Goal: Task Accomplishment & Management: Use online tool/utility

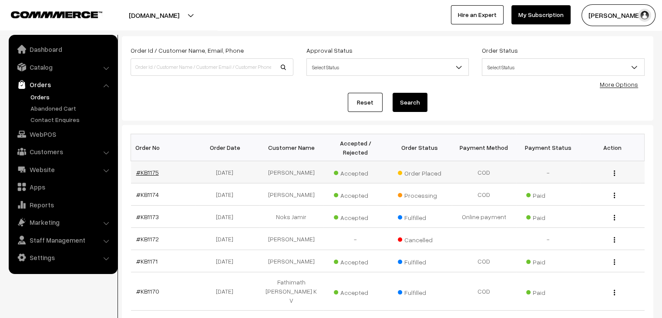
click at [137, 168] on link "#KB1175" at bounding box center [147, 171] width 23 height 7
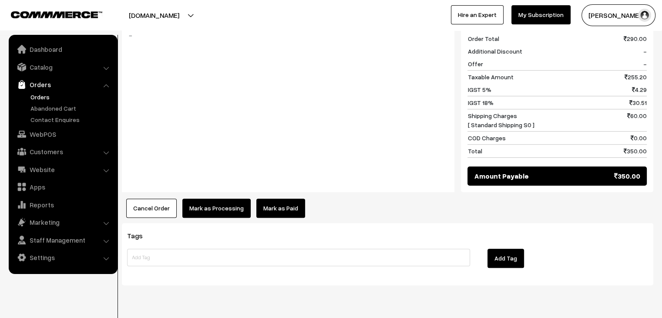
click at [70, 102] on ul "Orders" at bounding box center [63, 108] width 104 height 32
click at [68, 105] on link "Abandoned Cart" at bounding box center [71, 108] width 86 height 9
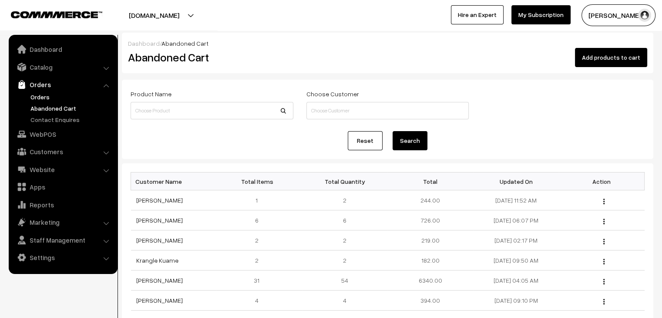
click at [47, 97] on link "Orders" at bounding box center [71, 96] width 86 height 9
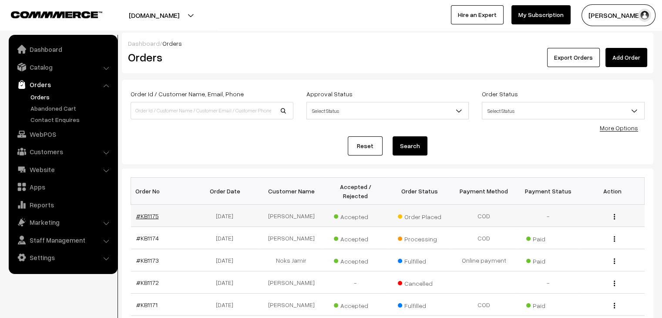
click at [148, 212] on link "#KB1175" at bounding box center [147, 215] width 23 height 7
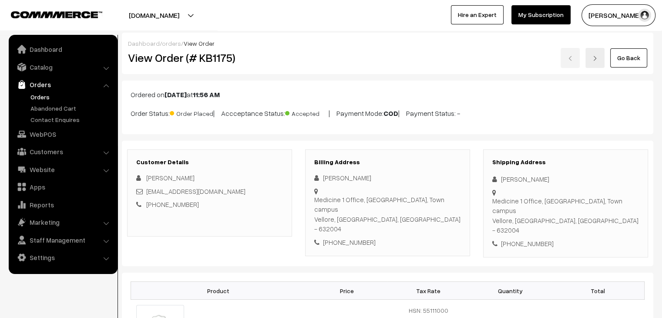
click at [39, 93] on link "Orders" at bounding box center [71, 96] width 86 height 9
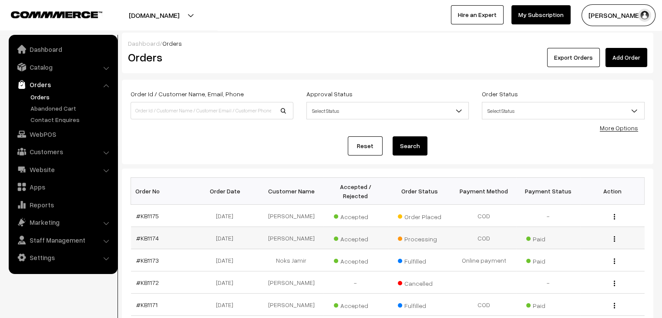
click at [156, 227] on td "#KB1174" at bounding box center [163, 238] width 64 height 22
click at [155, 234] on link "#KB1174" at bounding box center [147, 237] width 23 height 7
click at [64, 107] on link "Abandoned Cart" at bounding box center [71, 108] width 86 height 9
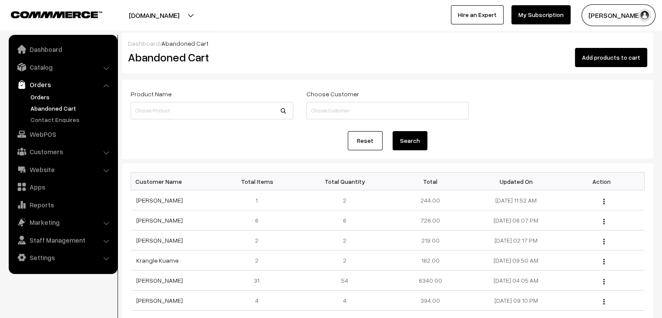
click at [47, 93] on link "Orders" at bounding box center [71, 96] width 86 height 9
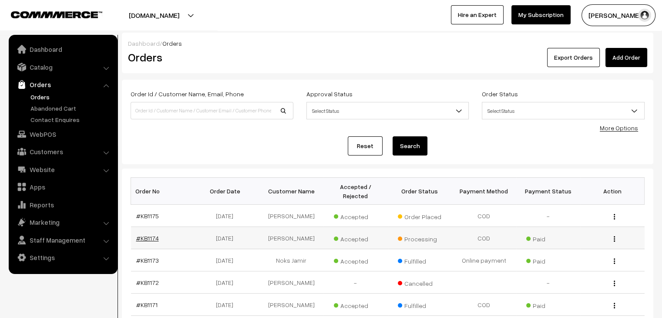
click at [152, 234] on link "#KB1174" at bounding box center [147, 237] width 23 height 7
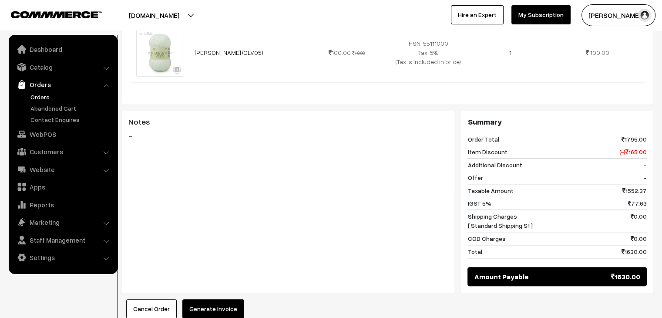
scroll to position [965, 0]
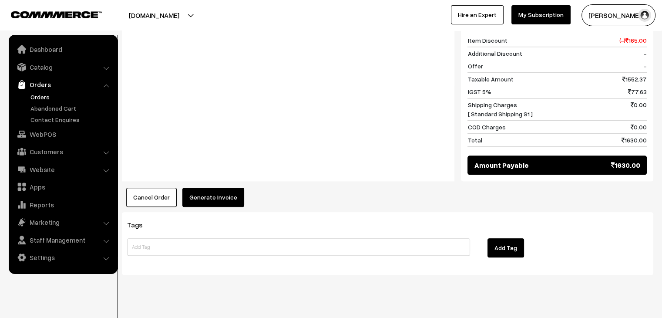
click at [222, 188] on button "Generate Invoice" at bounding box center [213, 197] width 62 height 19
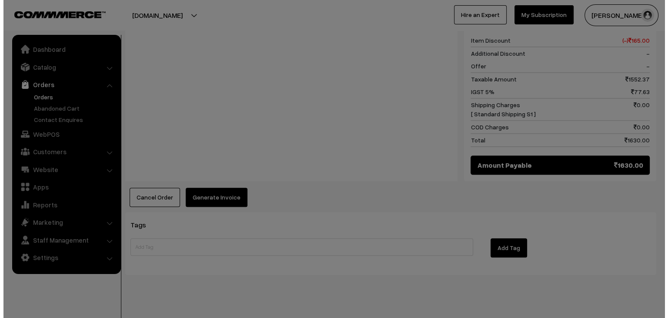
scroll to position [974, 0]
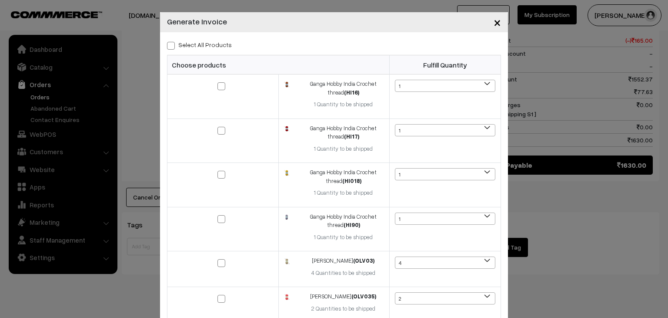
click at [203, 47] on label "Select All Products" at bounding box center [199, 44] width 65 height 9
click at [173, 47] on input "Select All Products" at bounding box center [170, 44] width 6 height 6
checkbox input "true"
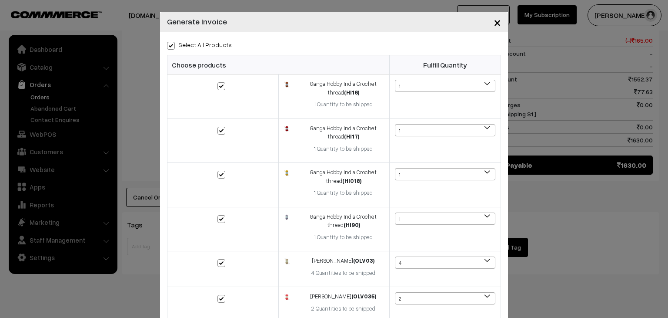
checkbox input "true"
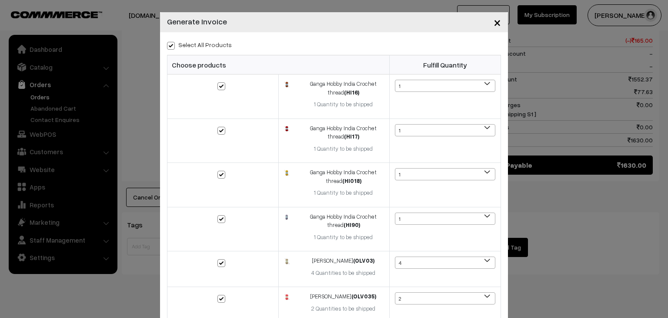
checkbox input "true"
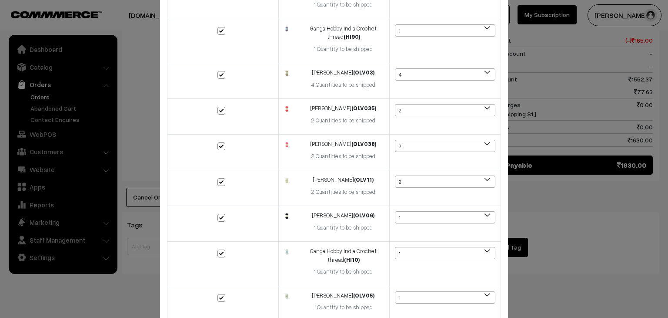
scroll to position [256, 0]
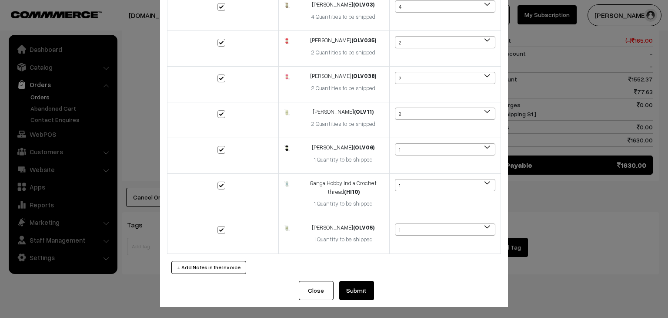
click at [355, 284] on button "Submit" at bounding box center [356, 290] width 35 height 19
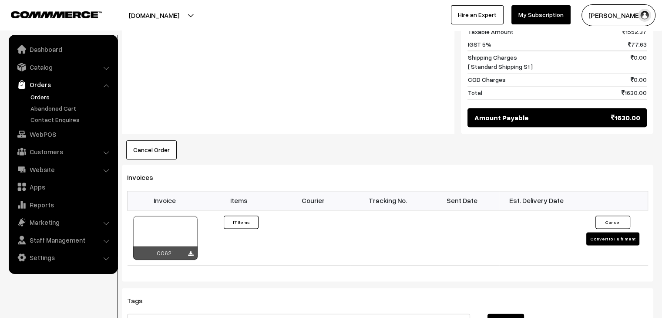
scroll to position [1014, 0]
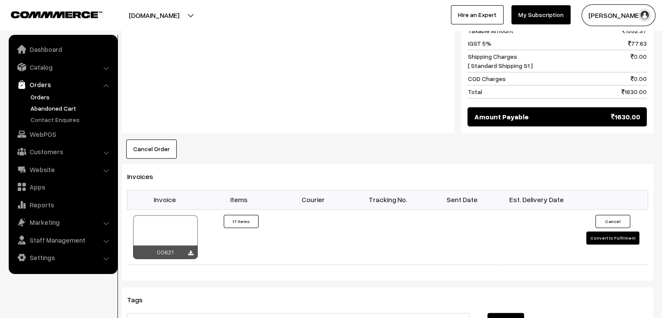
click at [49, 104] on link "Abandoned Cart" at bounding box center [71, 108] width 86 height 9
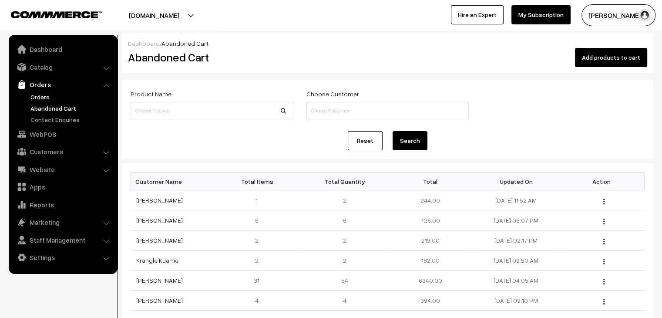
click at [38, 93] on link "Orders" at bounding box center [71, 96] width 86 height 9
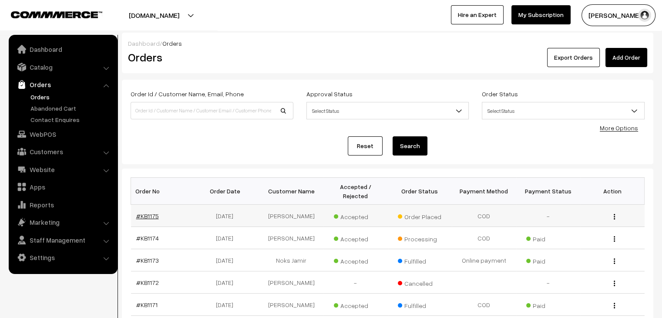
click at [151, 212] on link "#KB1175" at bounding box center [147, 215] width 23 height 7
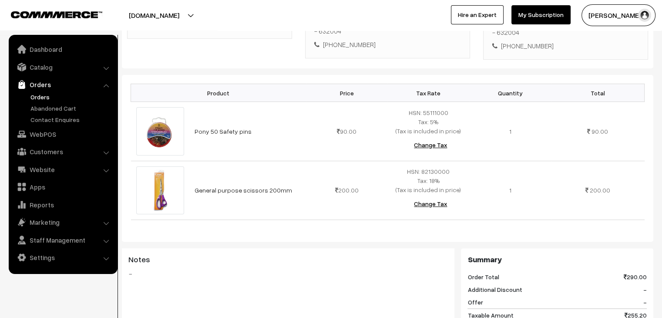
scroll to position [198, 0]
click at [79, 108] on link "Abandoned Cart" at bounding box center [71, 108] width 86 height 9
